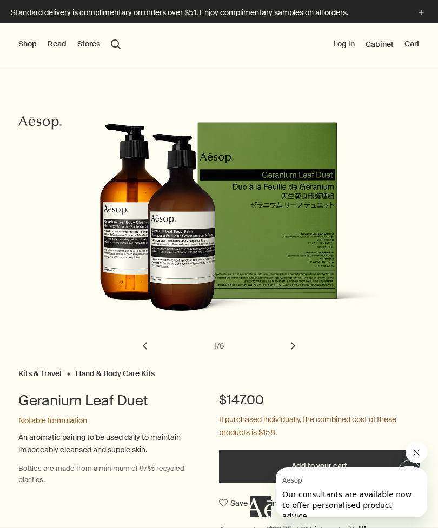
click at [119, 45] on button "search Search" at bounding box center [116, 44] width 10 height 10
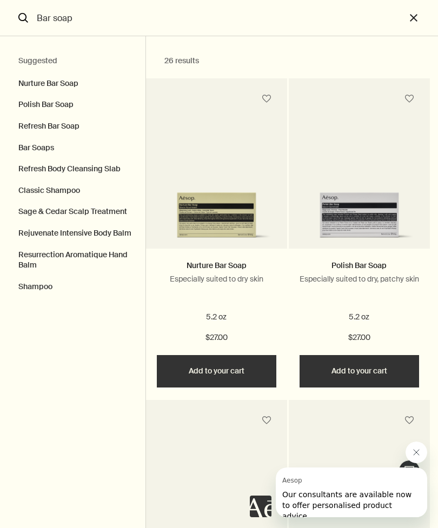
type input "Bar soap"
